Goal: Task Accomplishment & Management: Complete application form

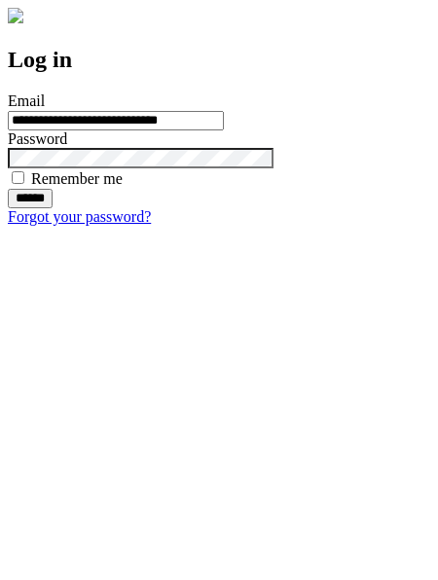
type input "**********"
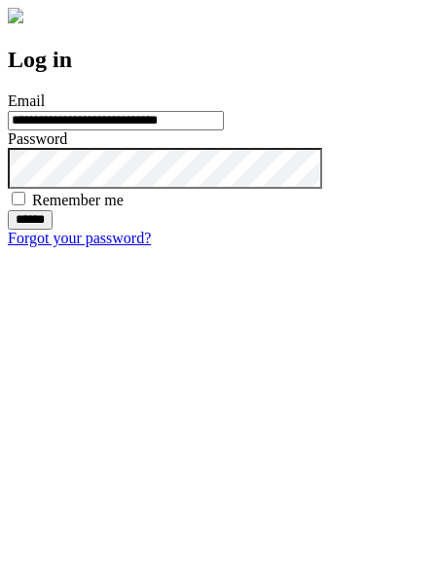
click at [53, 230] on input "******" at bounding box center [30, 219] width 45 height 19
